Goal: Task Accomplishment & Management: Manage account settings

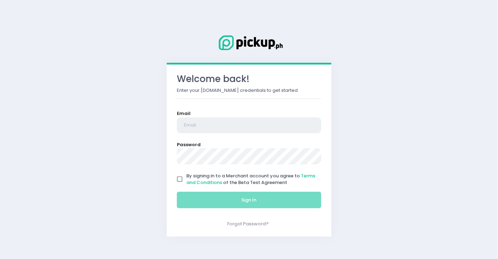
click at [197, 120] on input "email" at bounding box center [249, 125] width 144 height 16
type input "[DOMAIN_NAME][EMAIL_ADDRESS][DOMAIN_NAME]"
click at [178, 176] on input "By signing in to a Merchant account you agree to Terms and Conditions of the Be…" at bounding box center [179, 178] width 13 height 13
checkbox input "true"
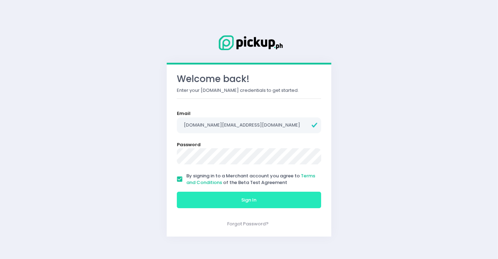
click at [196, 196] on button "Sign In" at bounding box center [249, 200] width 144 height 17
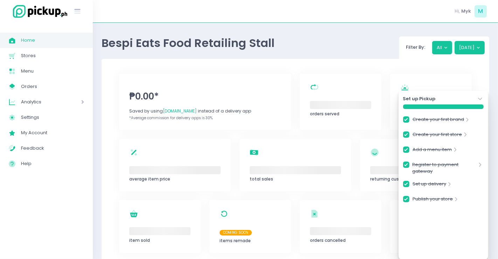
checkbox input "true"
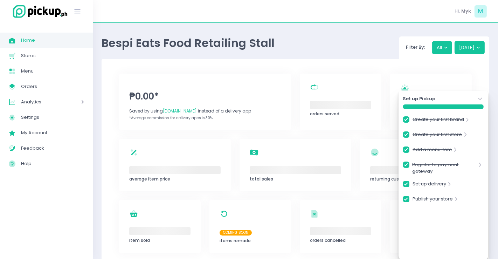
checkbox input "true"
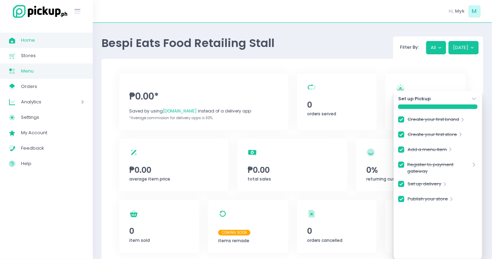
click at [29, 78] on link "Menu Created with Sketch. Menu" at bounding box center [46, 70] width 93 height 15
checkbox input "true"
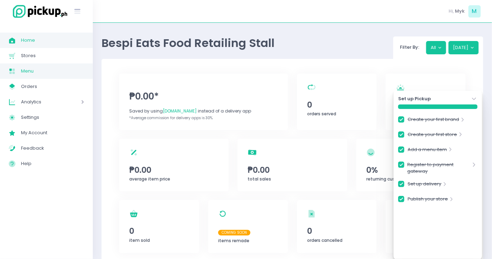
checkbox input "true"
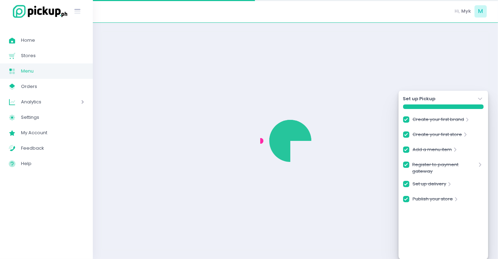
checkbox input "true"
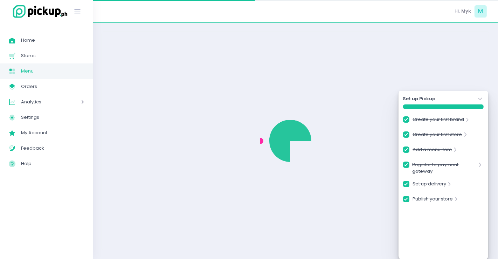
checkbox input "true"
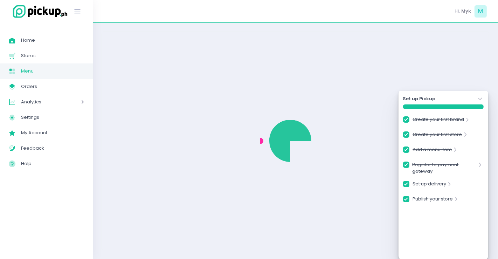
checkbox input "true"
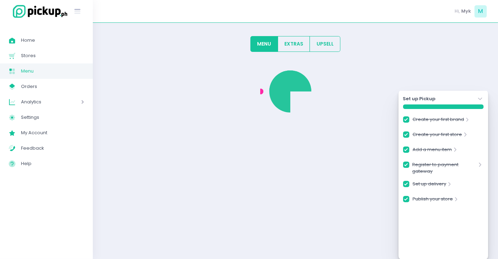
checkbox input "true"
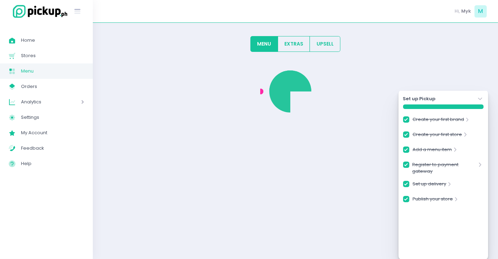
checkbox input "true"
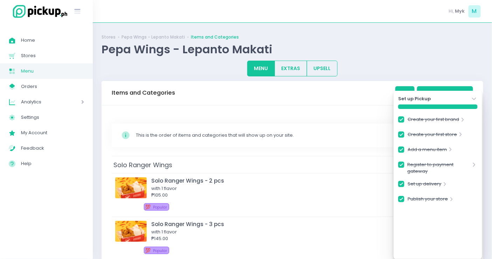
checkbox input "true"
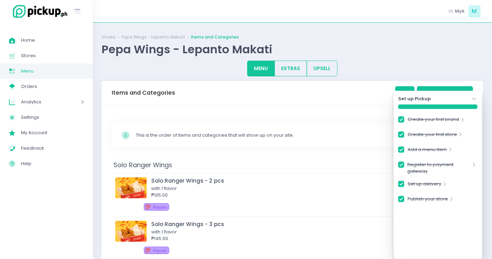
checkbox input "true"
